Goal: Task Accomplishment & Management: Complete application form

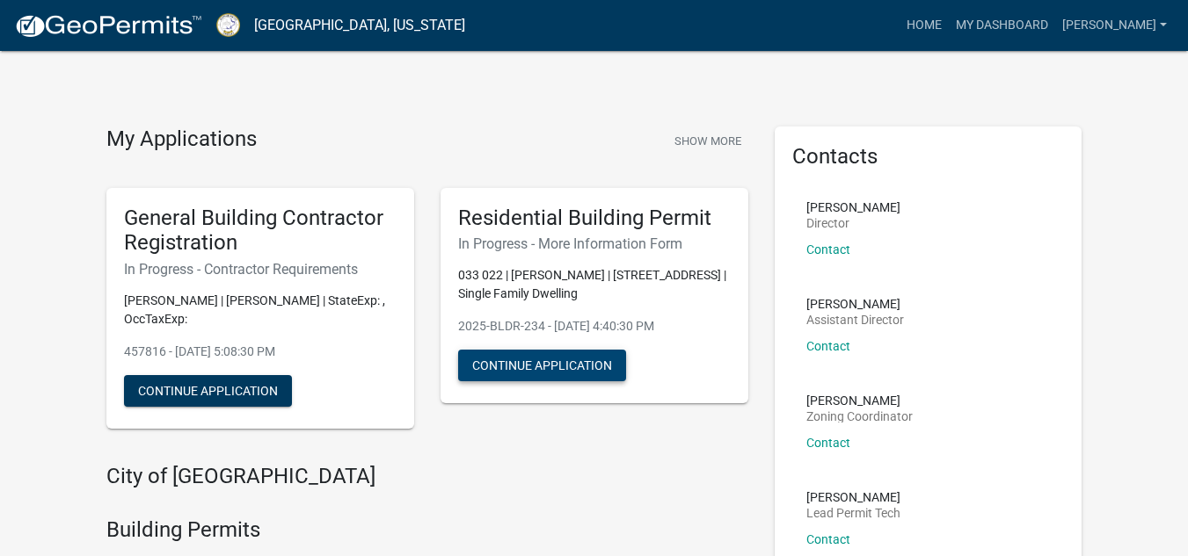
click at [565, 362] on button "Continue Application" at bounding box center [542, 366] width 168 height 32
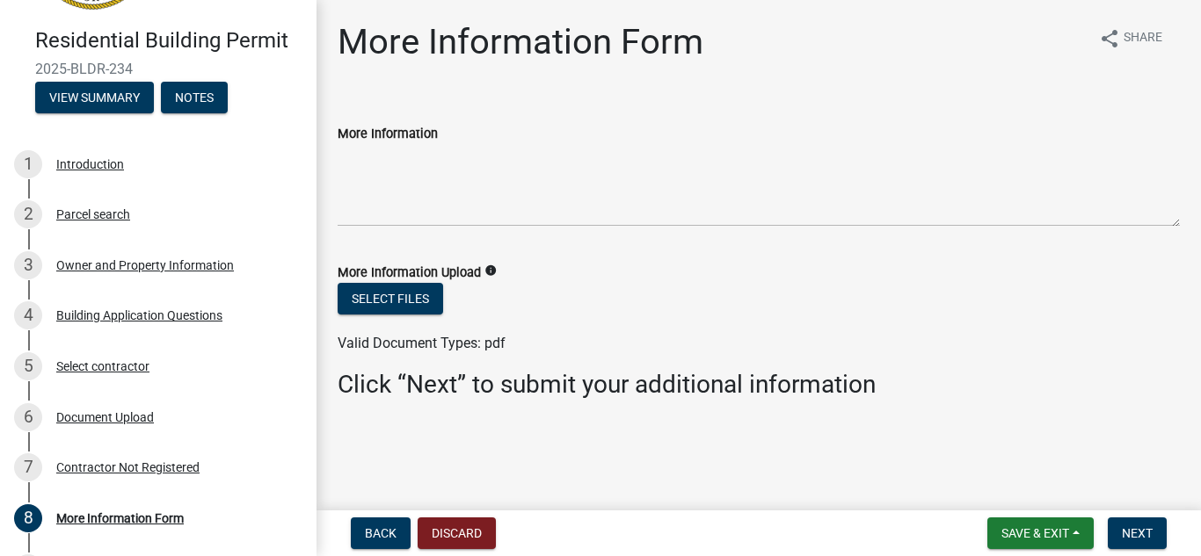
scroll to position [149, 0]
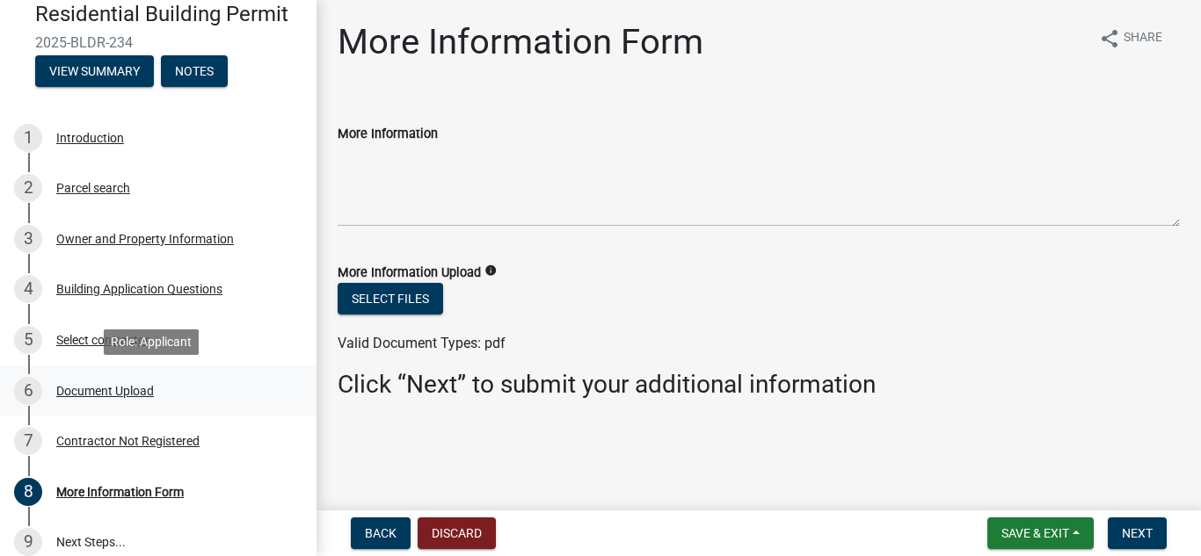
click at [134, 385] on div "Document Upload" at bounding box center [105, 391] width 98 height 12
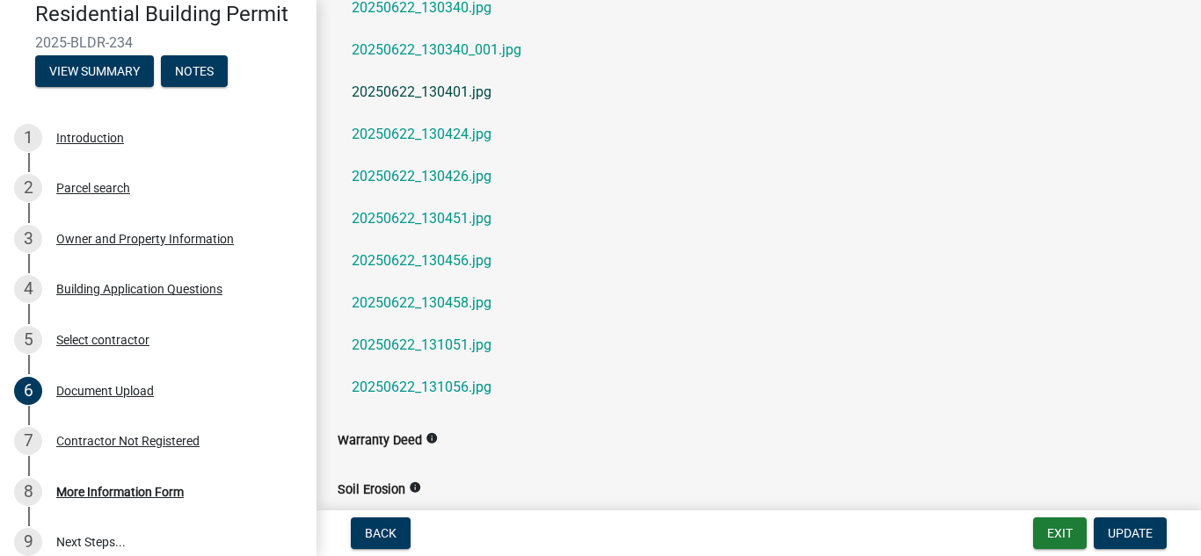
scroll to position [791, 0]
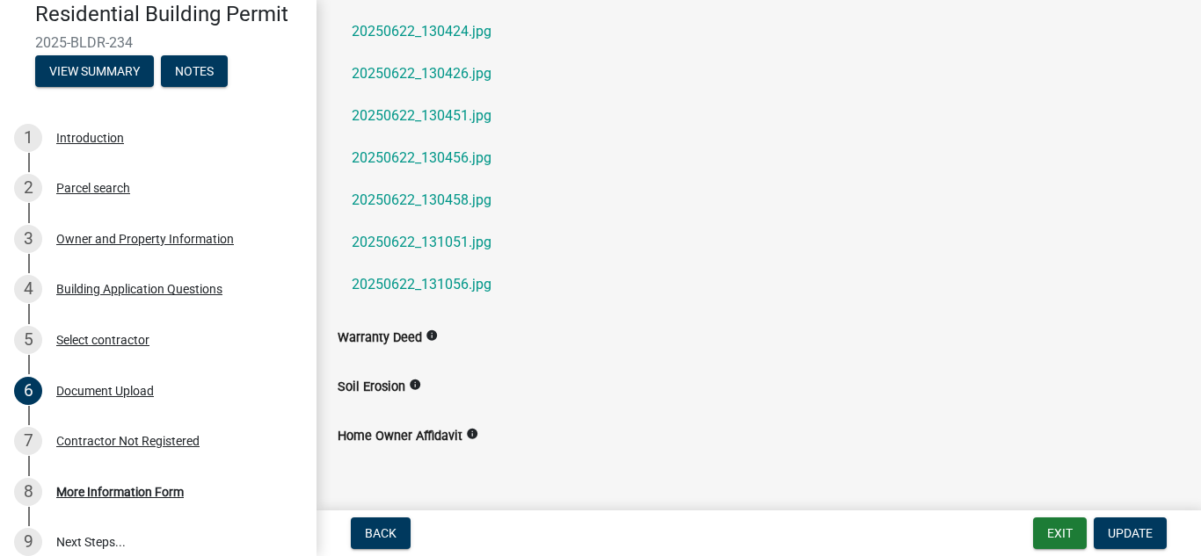
click at [454, 434] on label "Home Owner Affidavit" at bounding box center [400, 437] width 125 height 12
click at [469, 434] on icon "info" at bounding box center [472, 434] width 12 height 12
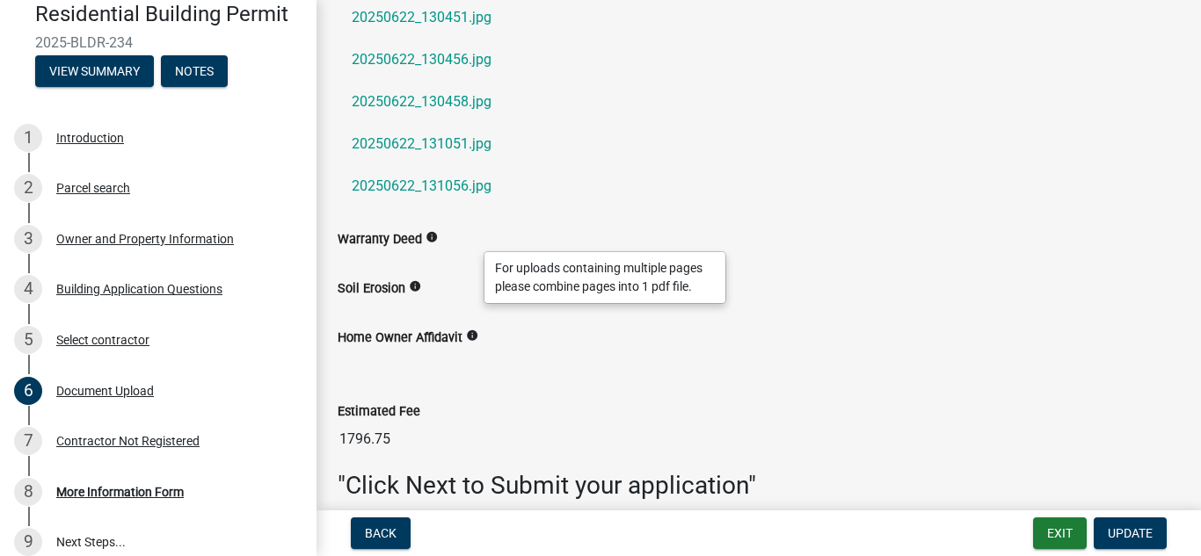
scroll to position [970, 0]
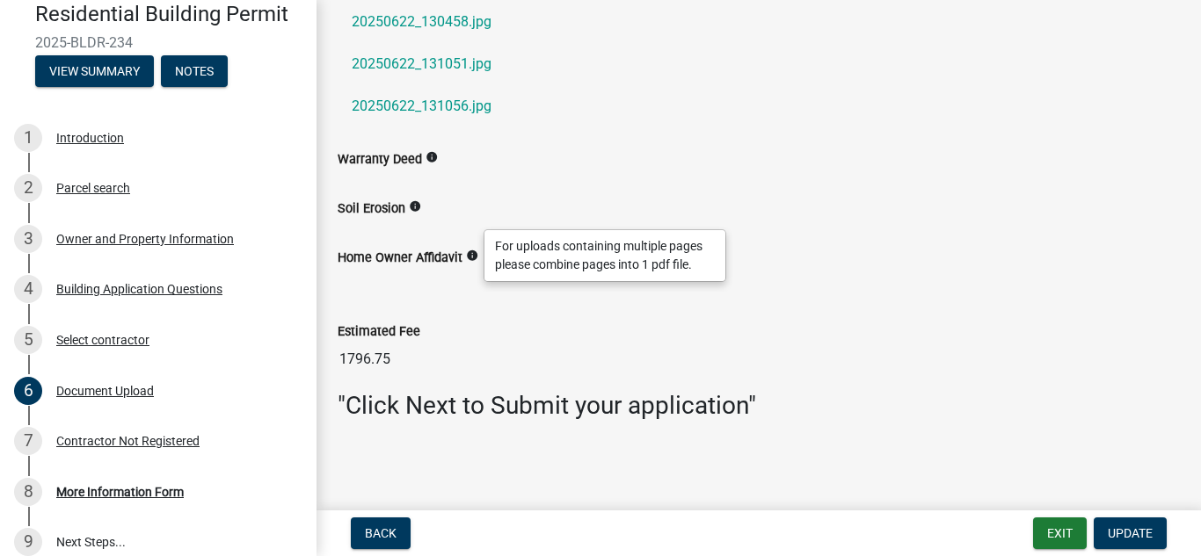
click at [392, 257] on label "Home Owner Affidavit" at bounding box center [400, 258] width 125 height 12
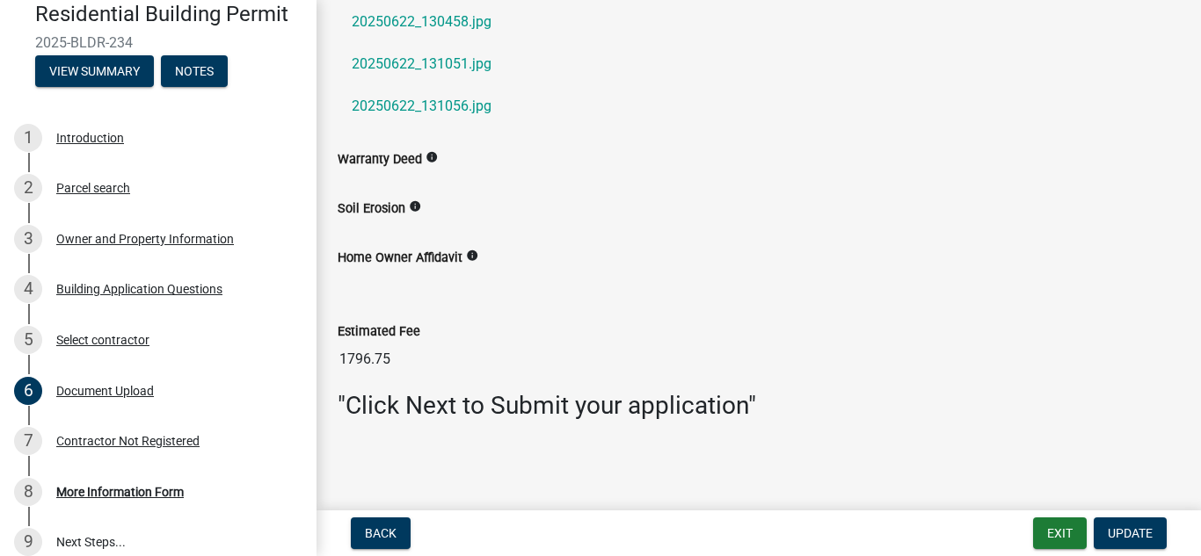
click at [371, 305] on div "Estimated Fee 1796.75" at bounding box center [759, 336] width 842 height 81
click at [1121, 533] on span "Update" at bounding box center [1130, 534] width 45 height 14
click at [1139, 529] on span "Update" at bounding box center [1130, 534] width 45 height 14
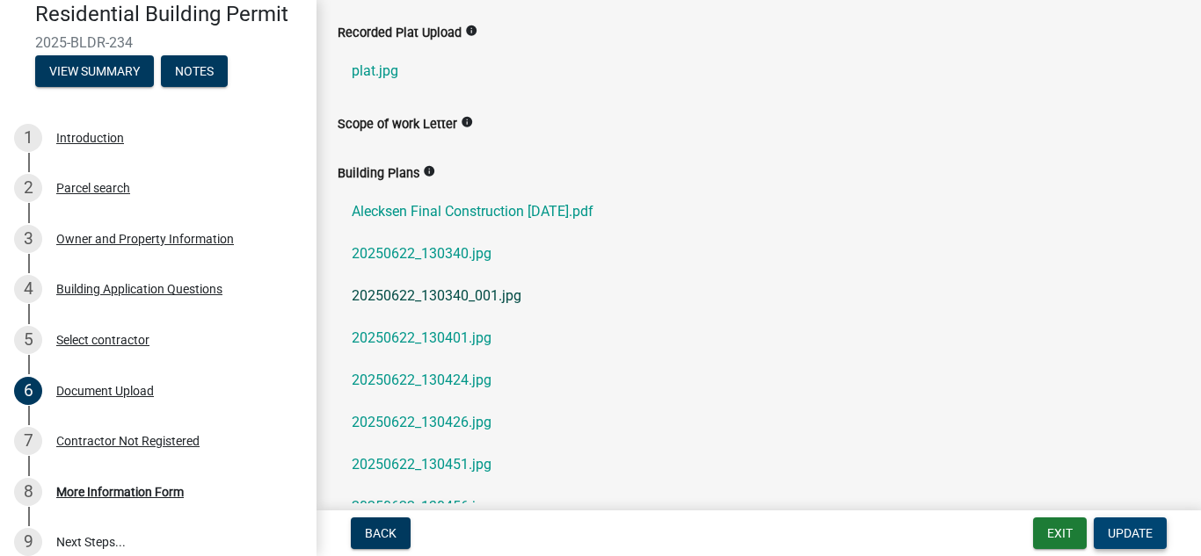
scroll to position [3, 0]
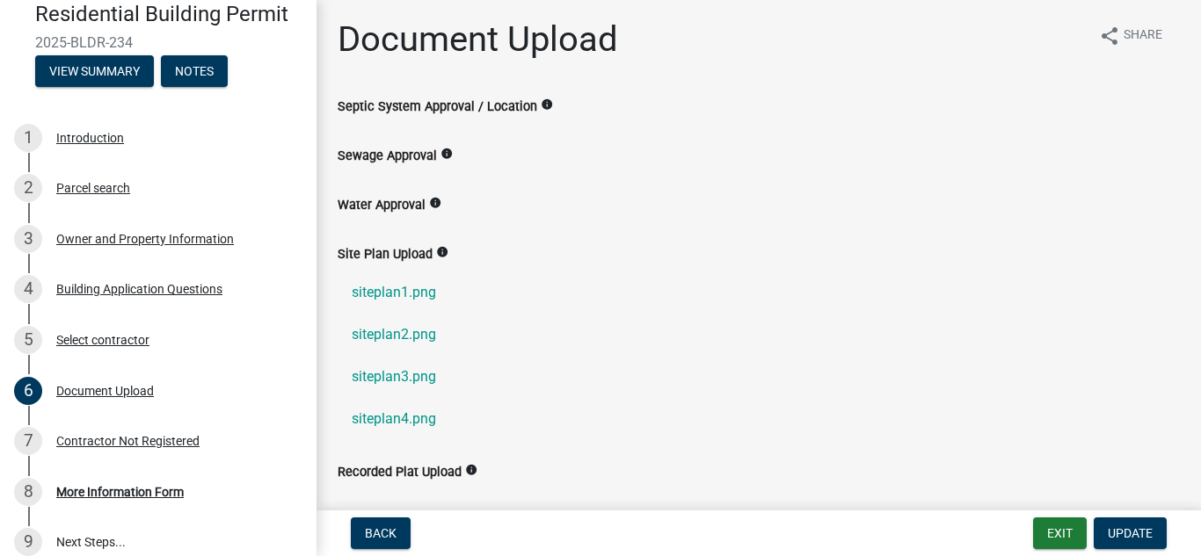
click at [406, 158] on label "Sewage Approval" at bounding box center [387, 156] width 99 height 12
click at [422, 203] on label "Water Approval" at bounding box center [382, 206] width 88 height 12
click at [434, 202] on icon "info" at bounding box center [435, 203] width 12 height 12
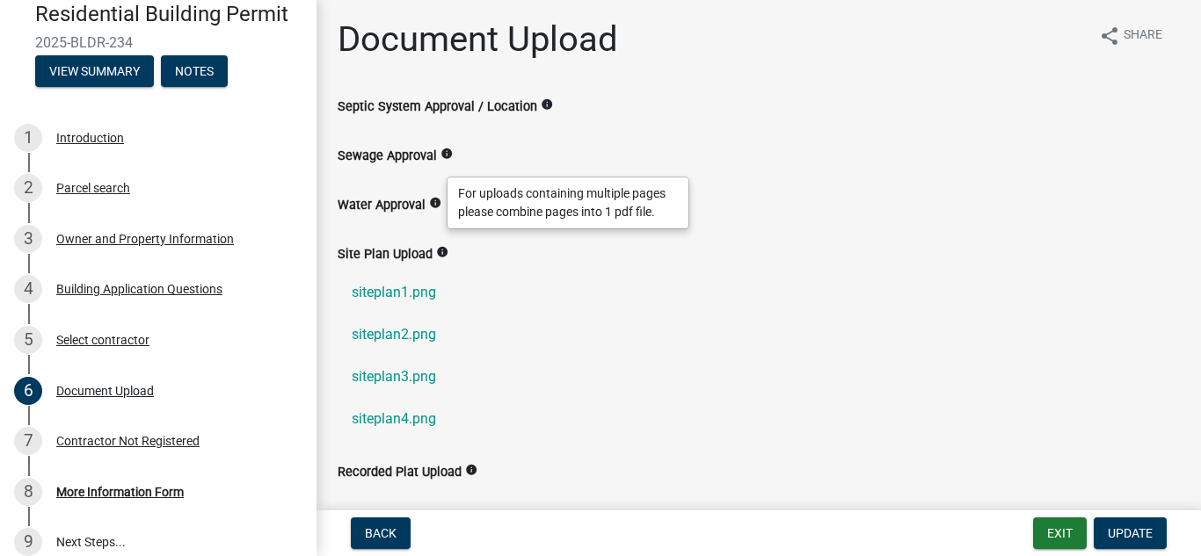
drag, startPoint x: 434, startPoint y: 202, endPoint x: 418, endPoint y: 213, distance: 19.8
click at [418, 213] on div "Water Approval info" at bounding box center [759, 204] width 842 height 21
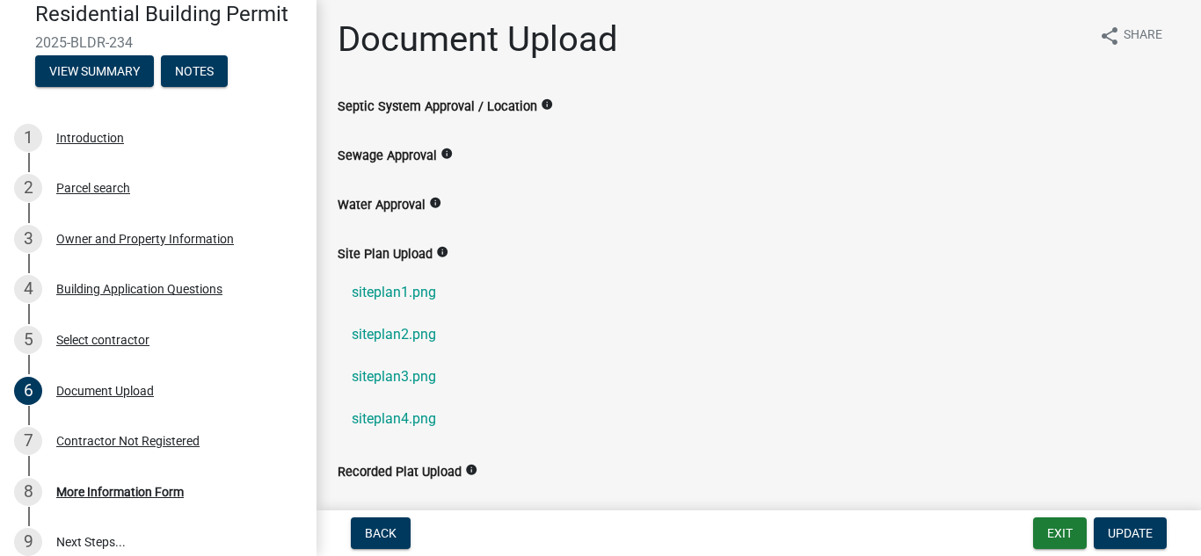
click at [396, 202] on label "Water Approval" at bounding box center [382, 206] width 88 height 12
click at [434, 200] on icon "info" at bounding box center [435, 203] width 12 height 12
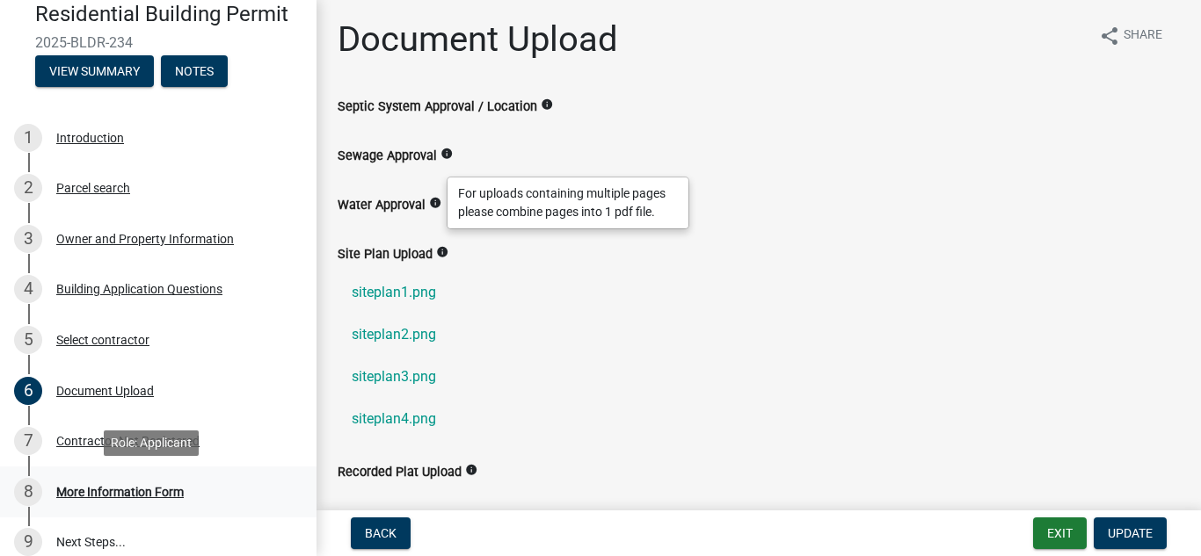
click at [98, 492] on div "More Information Form" at bounding box center [119, 492] width 127 height 12
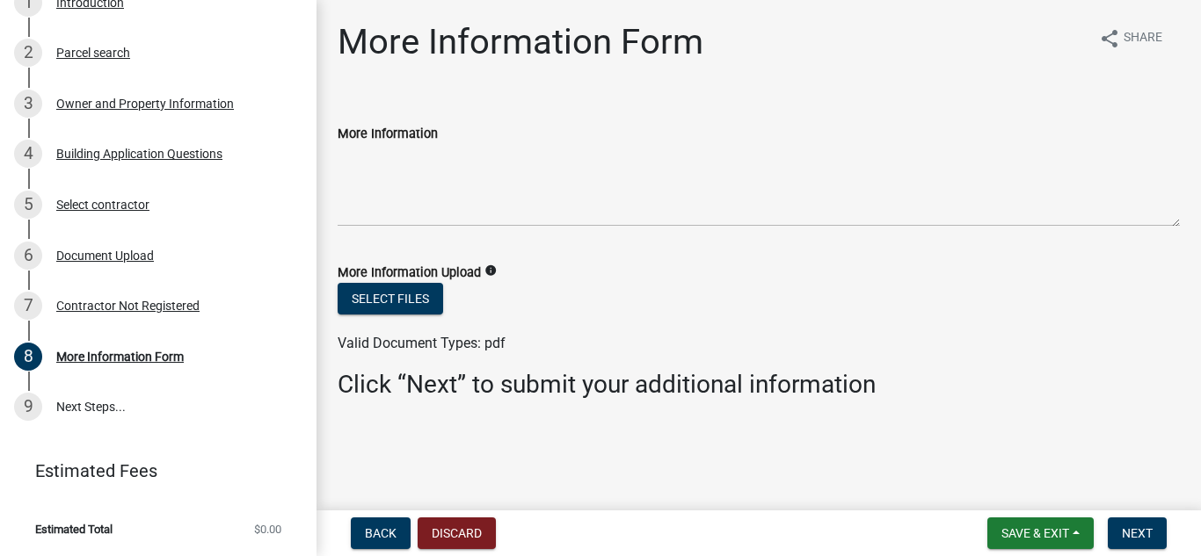
scroll to position [197, 0]
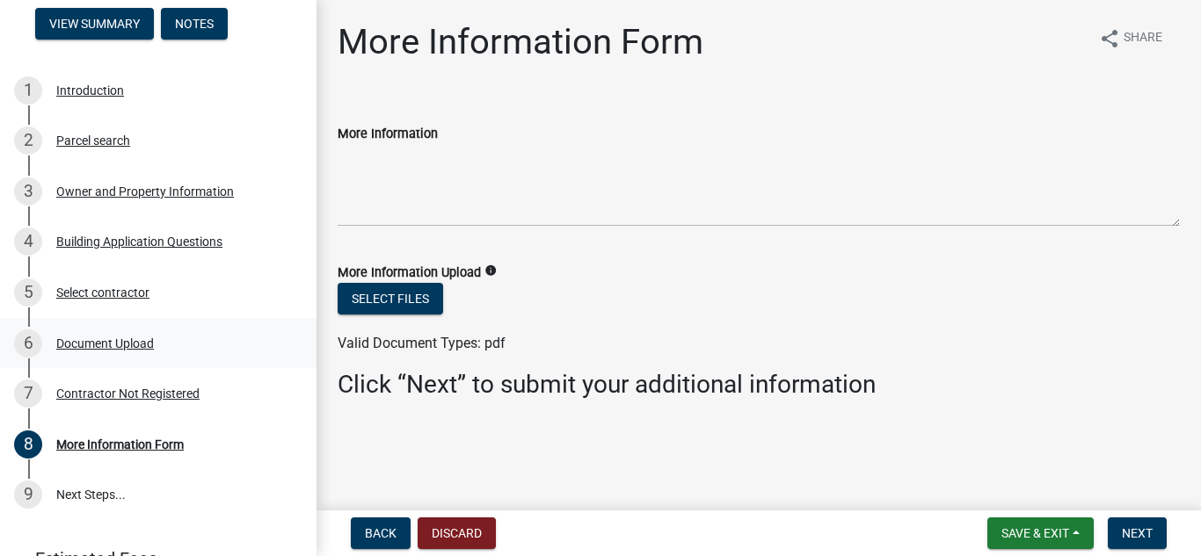
click at [106, 345] on div "Document Upload" at bounding box center [105, 344] width 98 height 12
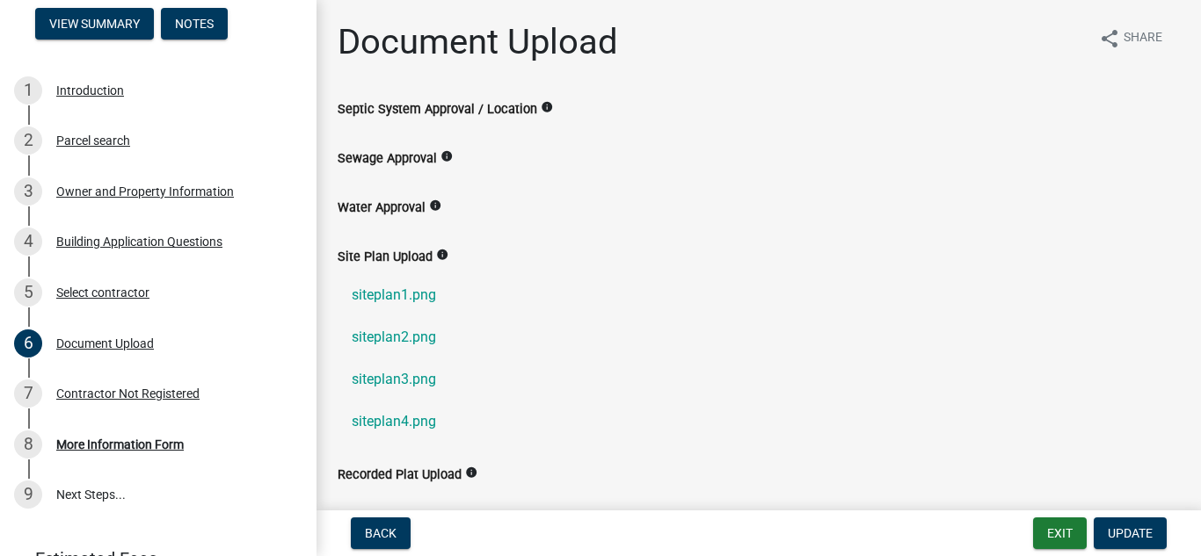
click at [395, 205] on label "Water Approval" at bounding box center [382, 208] width 88 height 12
click at [388, 209] on label "Water Approval" at bounding box center [382, 208] width 88 height 12
drag, startPoint x: 388, startPoint y: 209, endPoint x: 367, endPoint y: 219, distance: 23.2
click at [367, 219] on ul at bounding box center [759, 225] width 842 height 14
click at [431, 205] on icon "info" at bounding box center [435, 206] width 12 height 12
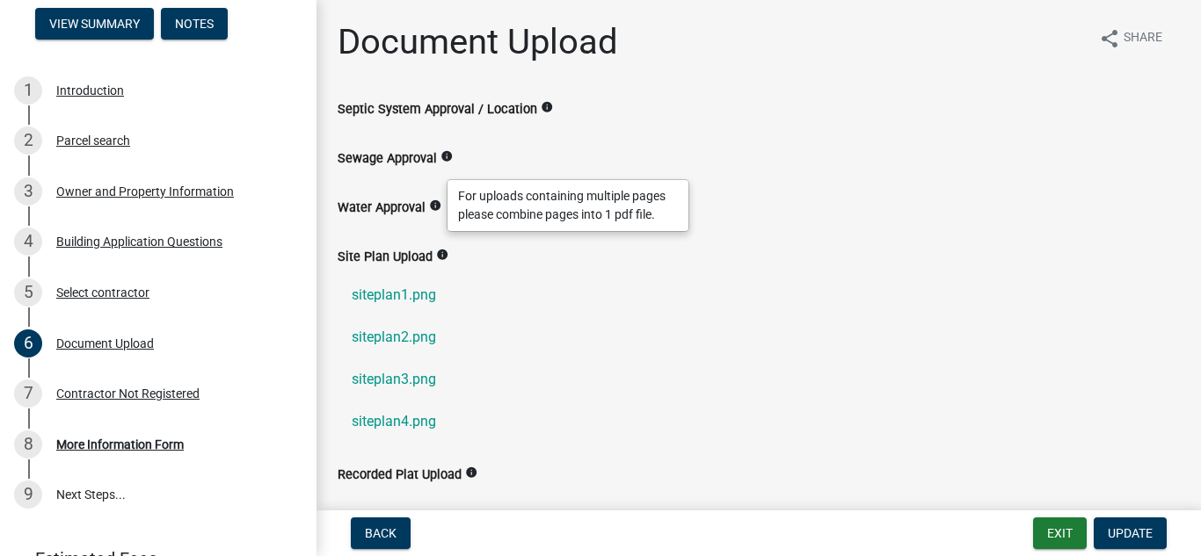
click at [431, 205] on icon "info" at bounding box center [435, 206] width 12 height 12
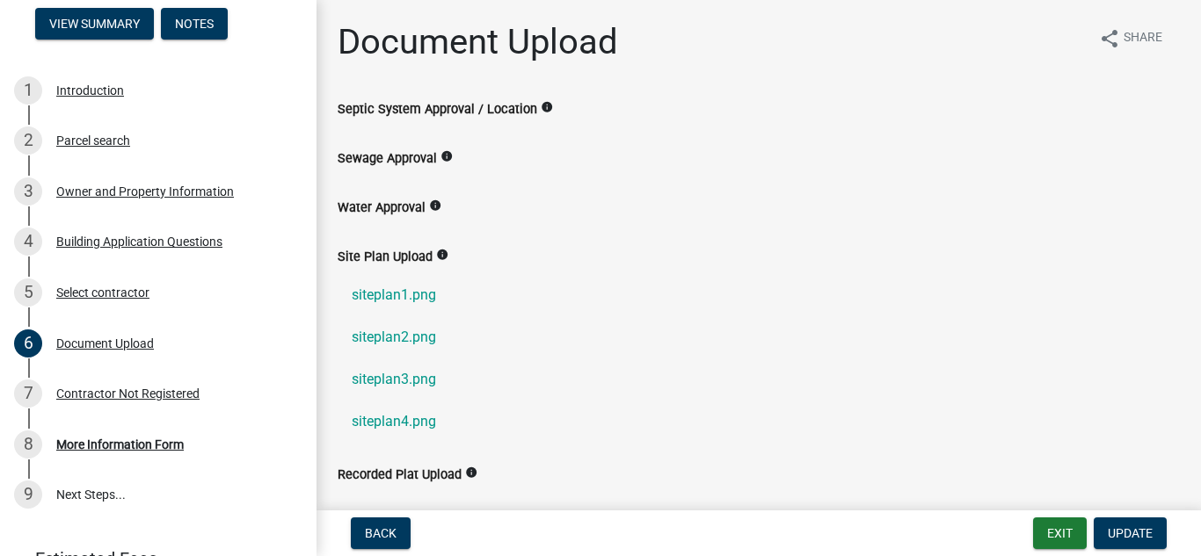
drag, startPoint x: 431, startPoint y: 205, endPoint x: 824, endPoint y: 224, distance: 393.4
click at [825, 220] on ul at bounding box center [759, 225] width 842 height 14
click at [1148, 527] on span "Update" at bounding box center [1130, 534] width 45 height 14
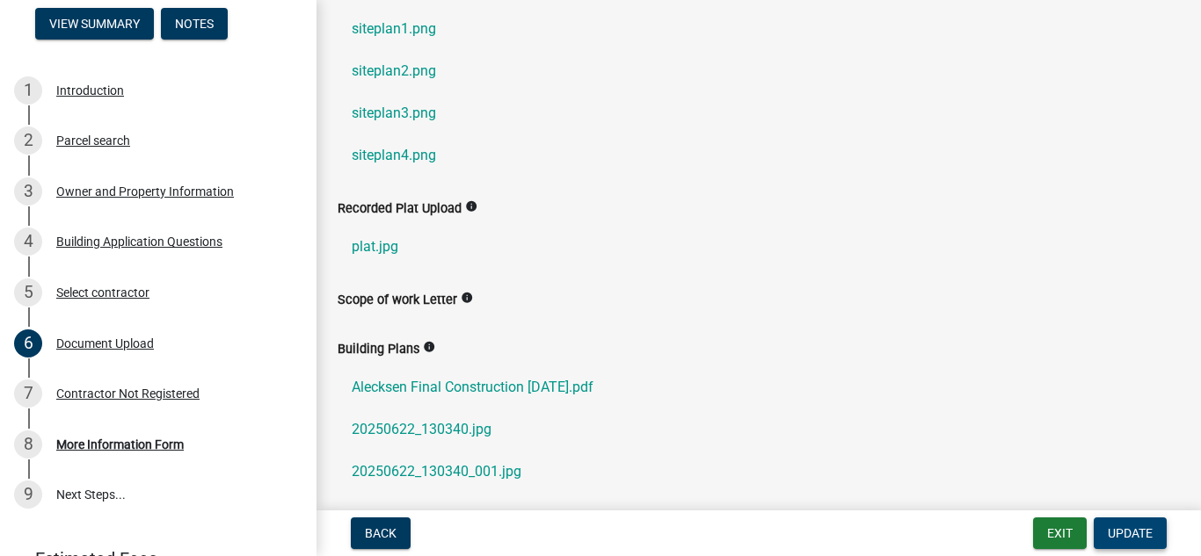
scroll to position [0, 0]
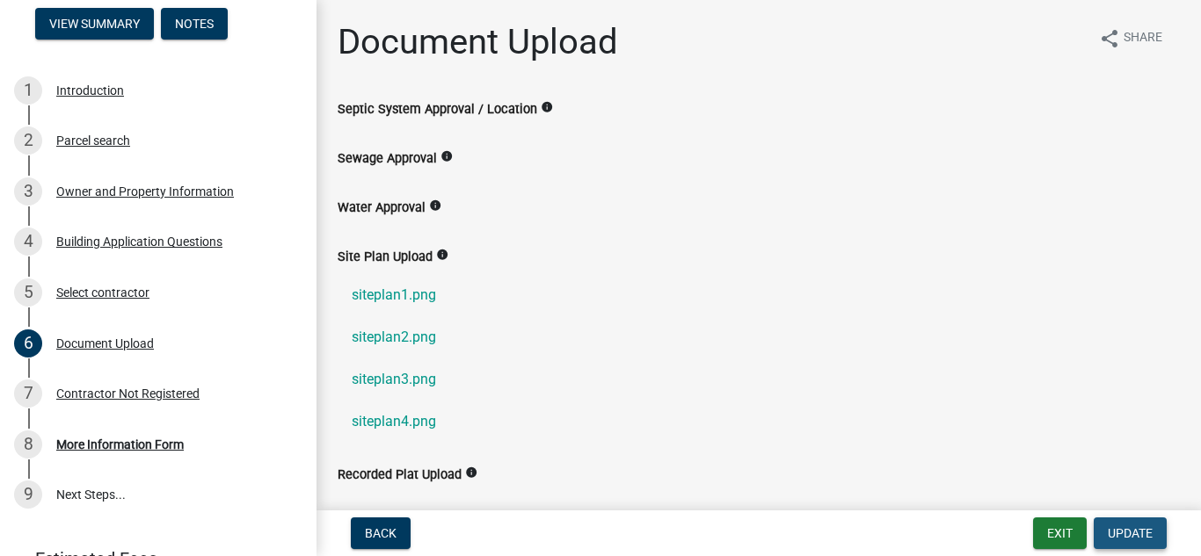
click at [1130, 527] on span "Update" at bounding box center [1130, 534] width 45 height 14
click at [114, 499] on link "9 Next Steps..." at bounding box center [158, 495] width 316 height 51
click at [33, 496] on div "9" at bounding box center [28, 495] width 28 height 28
